Goal: Check status

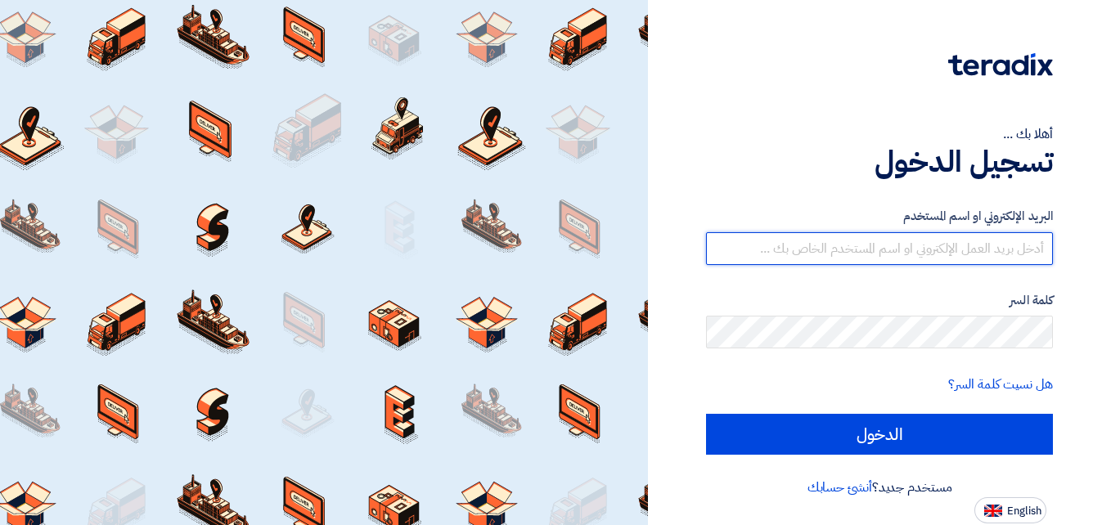
click at [964, 245] on input "text" at bounding box center [879, 248] width 347 height 33
click at [847, 241] on input "text" at bounding box center [879, 248] width 347 height 33
paste input "From Subject Received Size Categories Grand Air Cool محضر صيانه بخصوص فولكس واج…"
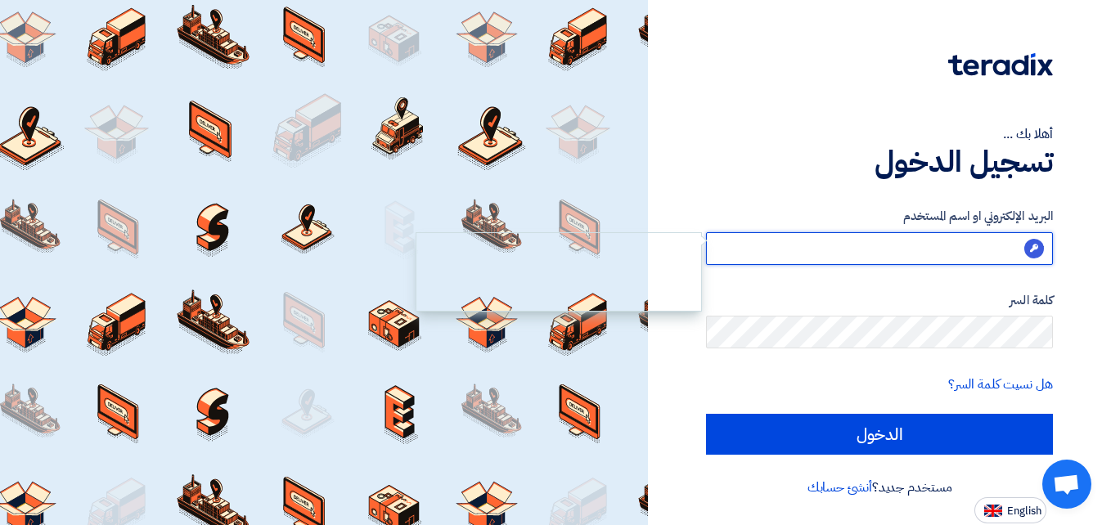
type input "F"
click at [946, 250] on input "text" at bounding box center [879, 248] width 347 height 33
paste input "[PERSON_NAME]"
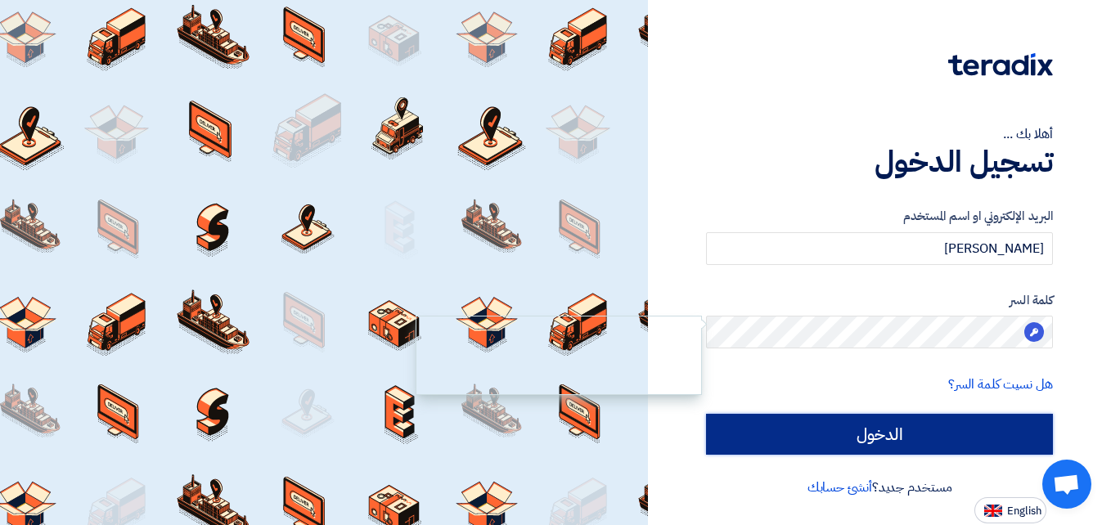
click at [905, 434] on input "الدخول" at bounding box center [879, 434] width 347 height 41
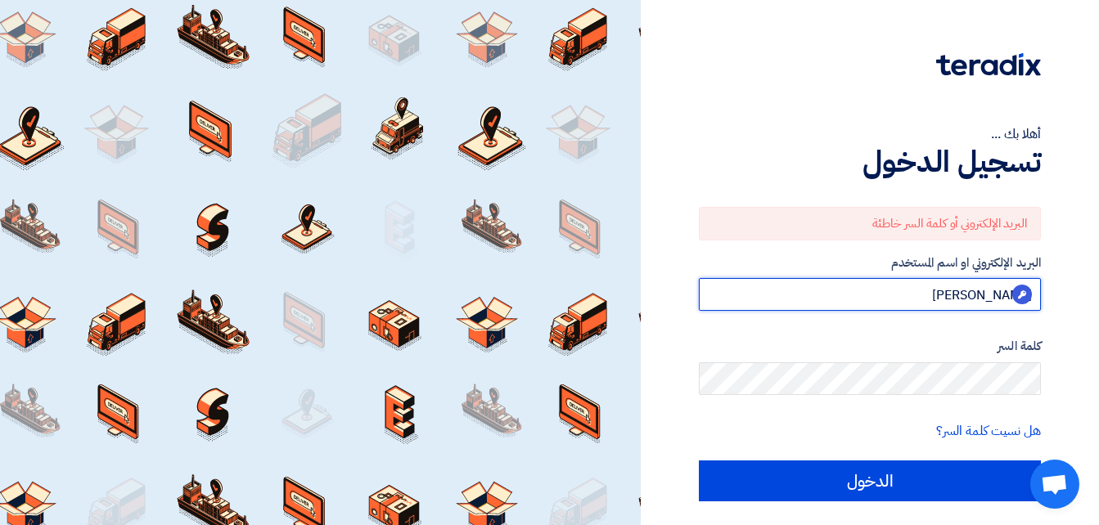
click at [902, 294] on input "[PERSON_NAME]" at bounding box center [870, 294] width 342 height 33
drag, startPoint x: 902, startPoint y: 294, endPoint x: 1018, endPoint y: 287, distance: 116.3
click at [1018, 287] on body "أهلا بك ... تسجيل الدخول البريد الإلكتروني أو كلمة السر خاطئة البريد الإلكتروني…" at bounding box center [549, 285] width 1099 height 570
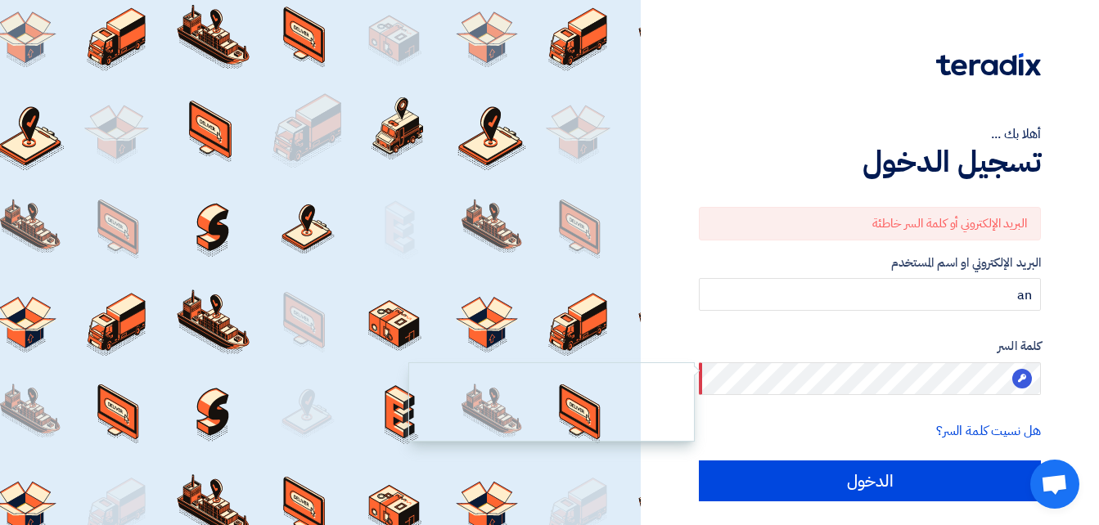
click at [841, 426] on div "هل نسيت كلمة السر؟" at bounding box center [870, 431] width 342 height 20
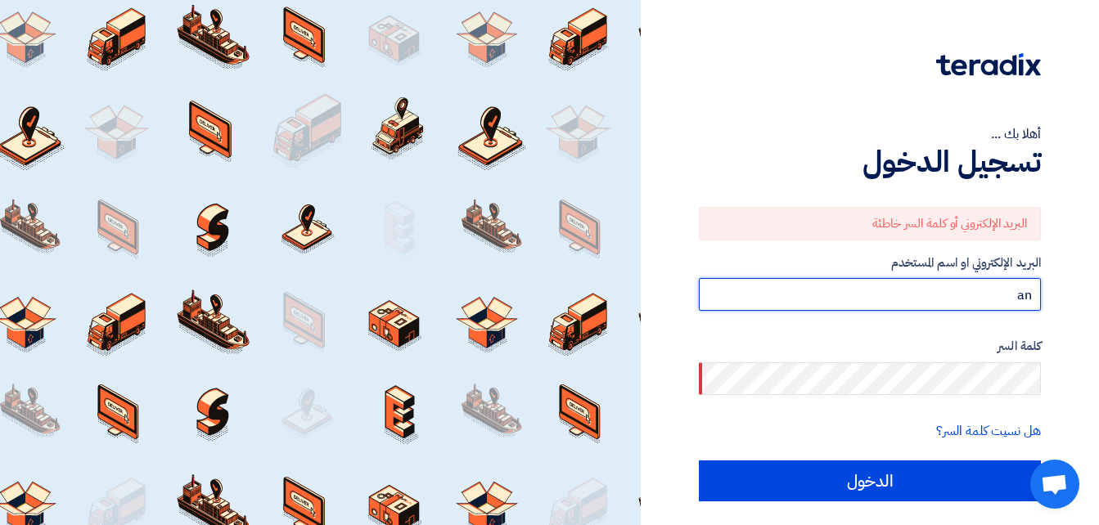
click at [984, 293] on input "an" at bounding box center [870, 294] width 342 height 33
type input "a"
paste input "[EMAIL_ADDRESS][DOMAIN_NAME]"
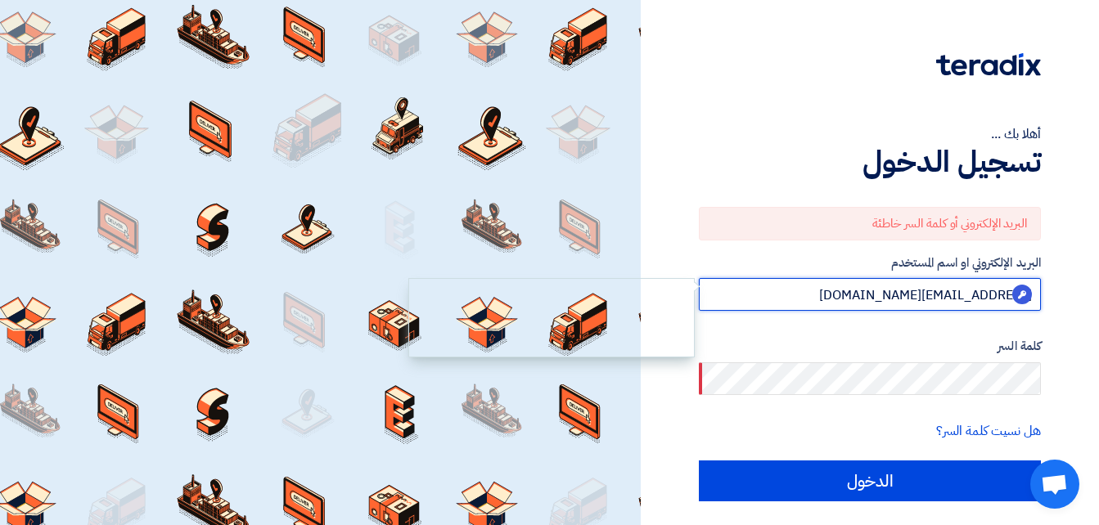
type input "[EMAIL_ADDRESS][DOMAIN_NAME]"
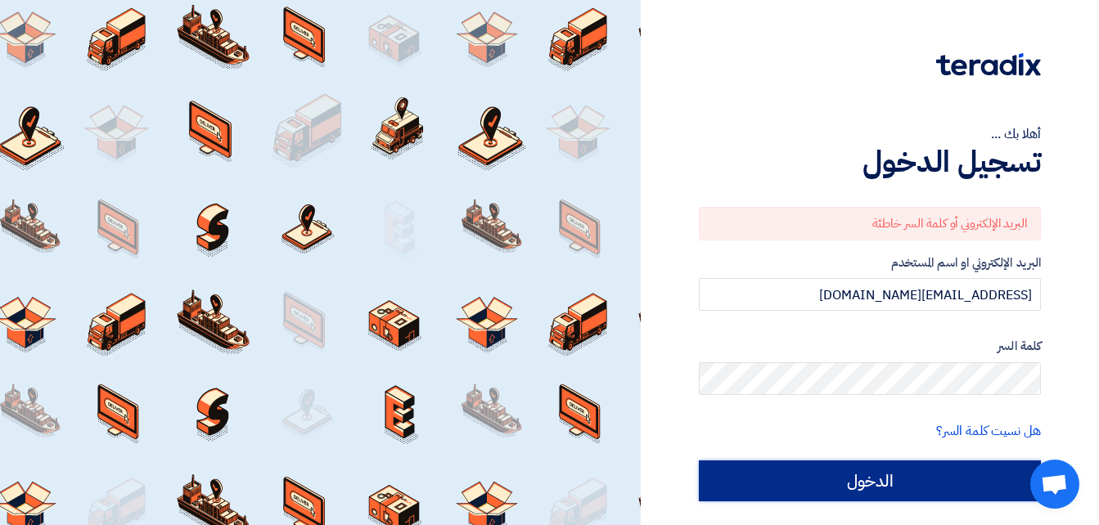
click at [903, 468] on input "الدخول" at bounding box center [870, 481] width 342 height 41
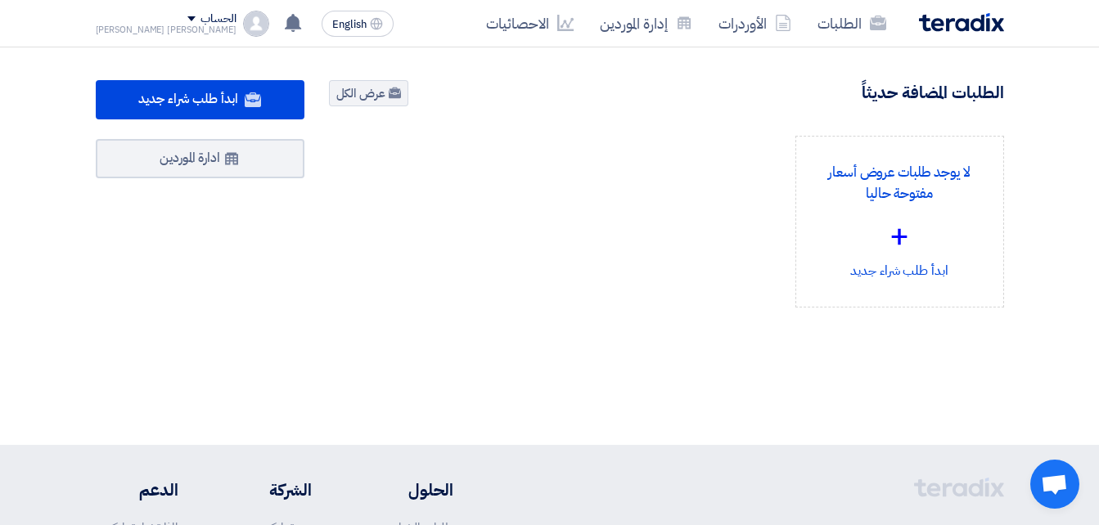
click at [1039, 144] on section "878 طلبات متبقية 9 مزادات متبقية ابدأ طلب شراء جديد" at bounding box center [549, 232] width 1099 height 371
click at [598, 208] on div "لا يوجد طلبات عروض أسعار مفتوحة حاليا + ابدأ طلب شراء جديد" at bounding box center [666, 235] width 699 height 198
click at [378, 96] on link "عرض الكل" at bounding box center [368, 93] width 79 height 26
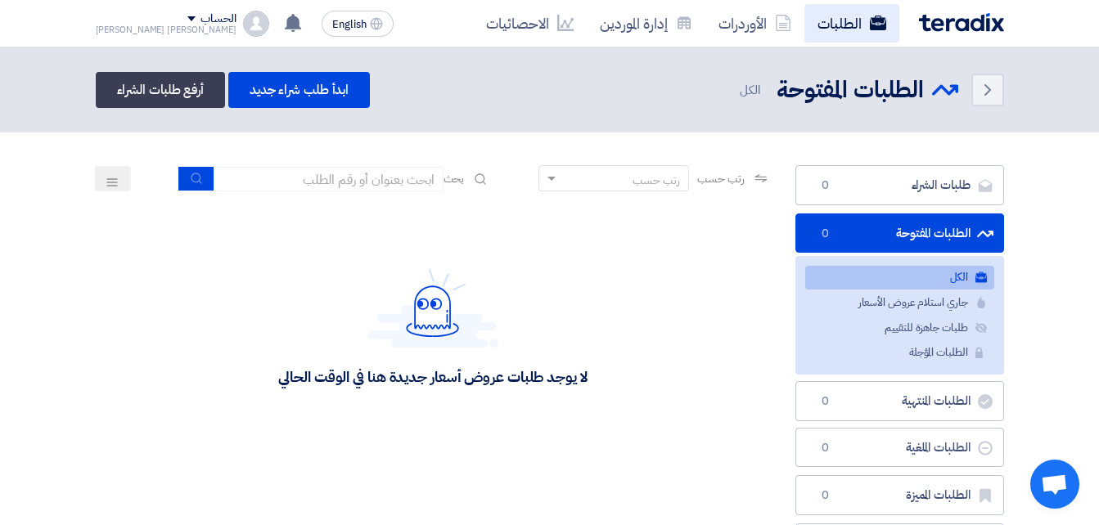
click at [829, 27] on link "الطلبات" at bounding box center [851, 23] width 95 height 38
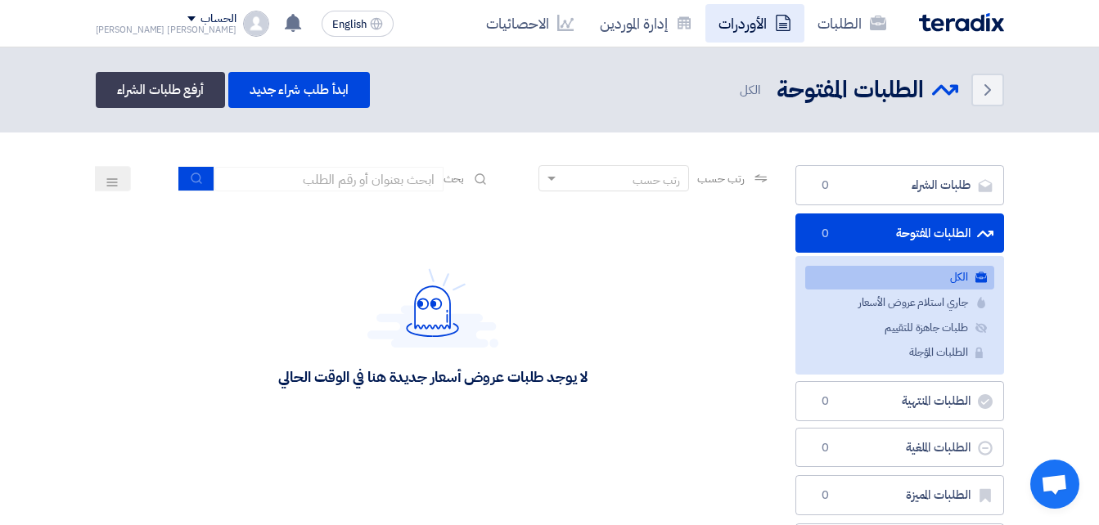
click at [750, 27] on link "الأوردرات" at bounding box center [754, 23] width 99 height 38
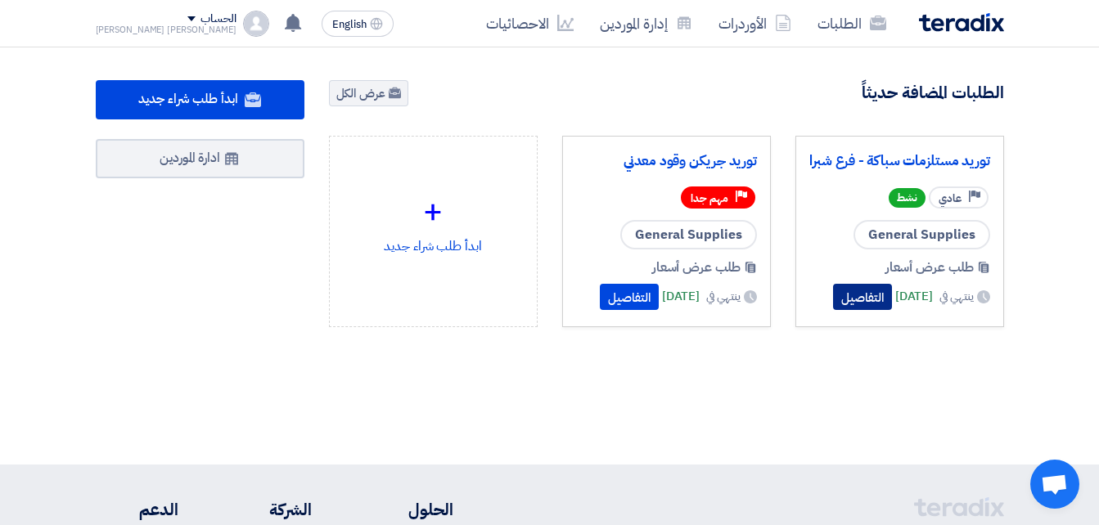
click at [853, 296] on button "التفاصيل" at bounding box center [862, 297] width 59 height 26
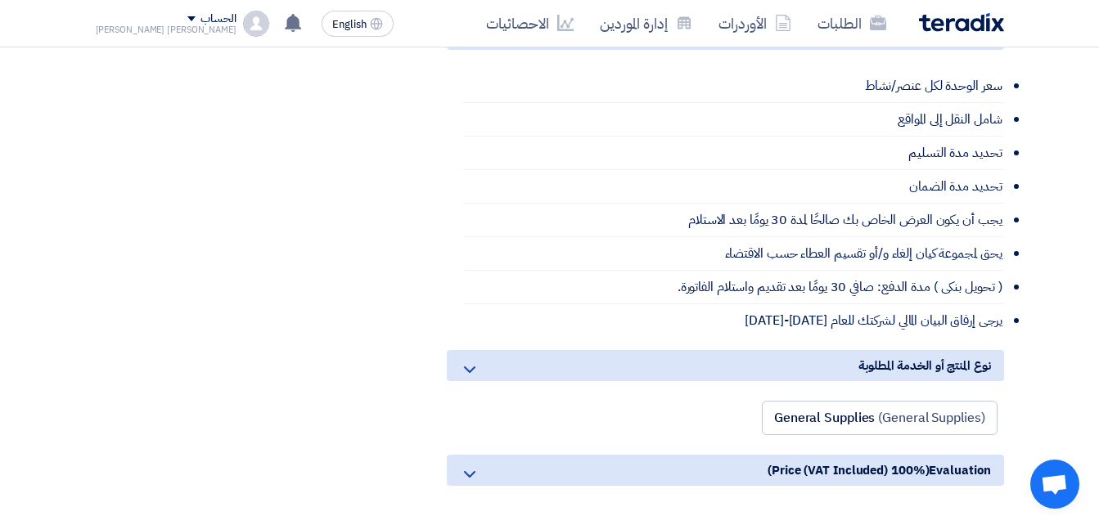
scroll to position [1591, 0]
